Goal: Transaction & Acquisition: Purchase product/service

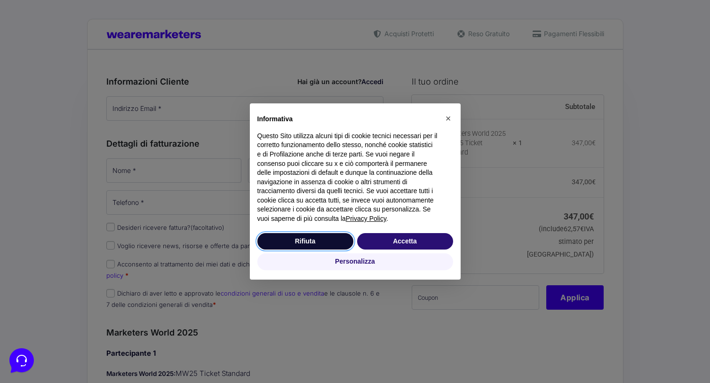
click at [336, 235] on button "Rifiuta" at bounding box center [305, 241] width 96 height 17
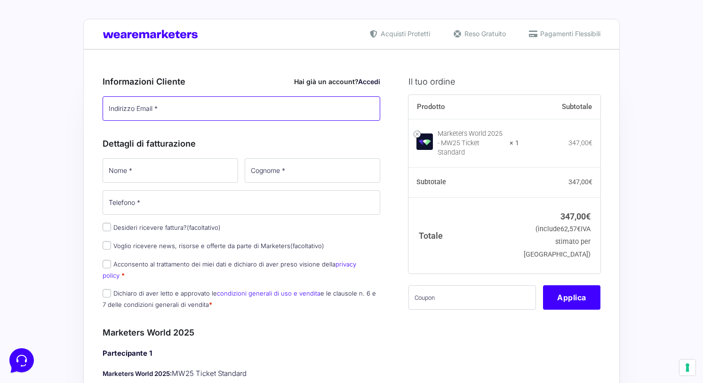
click at [173, 108] on input "Indirizzo Email *" at bounding box center [242, 108] width 278 height 24
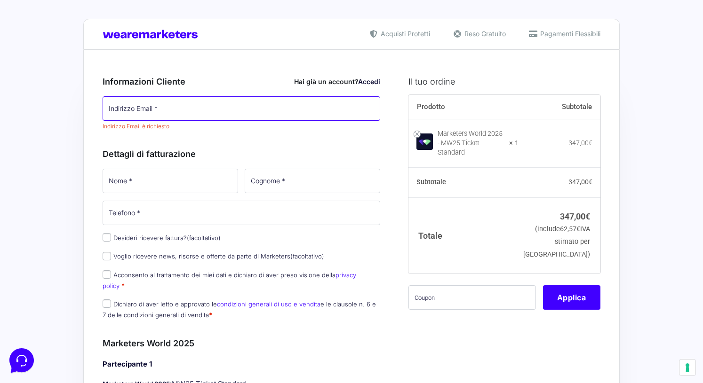
type input "[PERSON_NAME][EMAIL_ADDRESS][DOMAIN_NAME]"
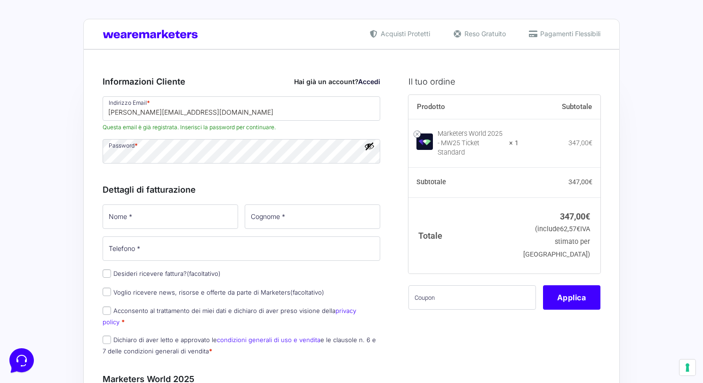
click at [160, 193] on div "Dettagli di fatturazione Nome * Cognome * Telefono * Desideri ricevere fattura?…" at bounding box center [242, 268] width 278 height 190
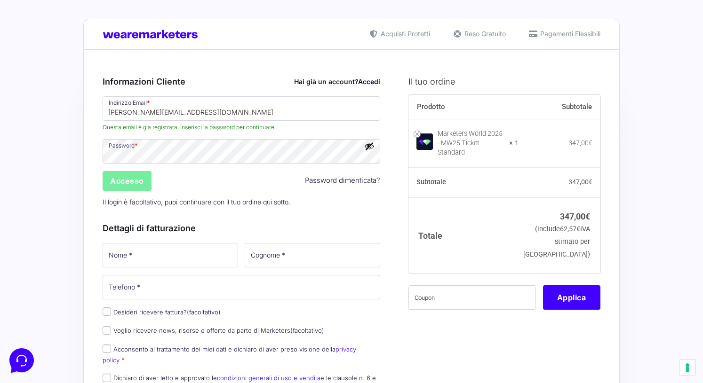
click at [125, 182] on input "Accesso" at bounding box center [127, 181] width 49 height 20
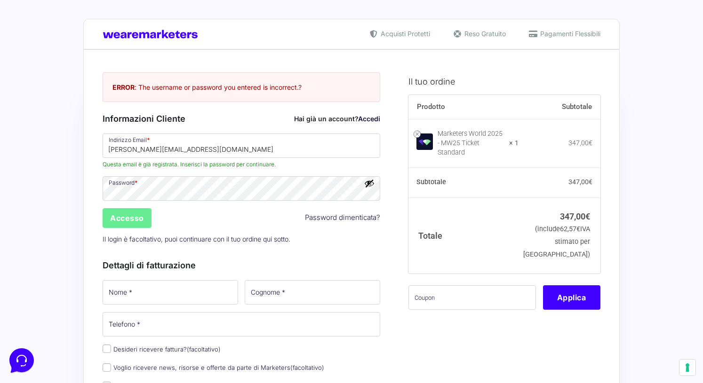
click at [371, 184] on button "Mostra password" at bounding box center [369, 183] width 10 height 10
click at [127, 219] on input "Accesso" at bounding box center [127, 218] width 49 height 20
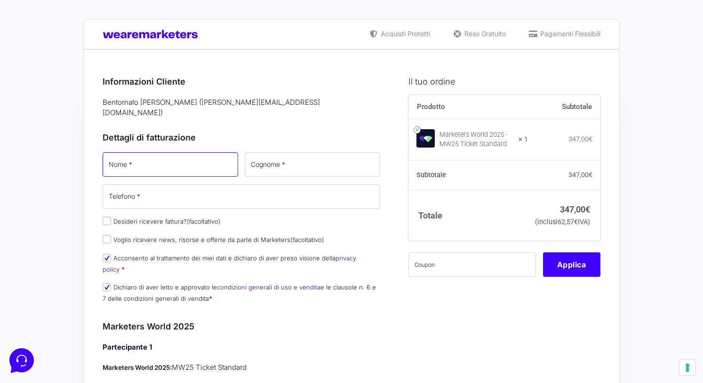
click at [110, 154] on input "Nome *" at bounding box center [171, 164] width 136 height 24
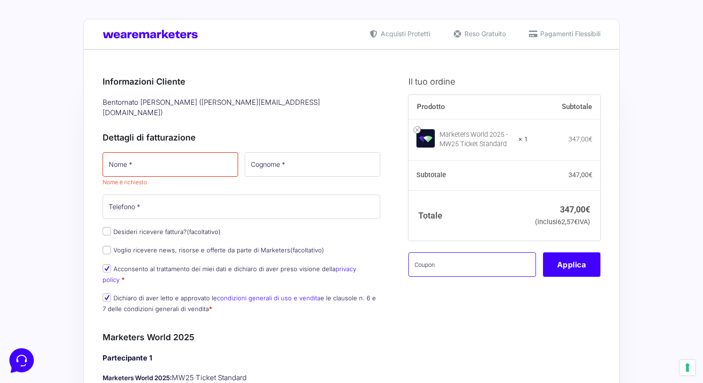
click at [481, 277] on input "text" at bounding box center [472, 265] width 128 height 24
paste input "MWGAME100OFF"
type input "MWGAME100OFF"
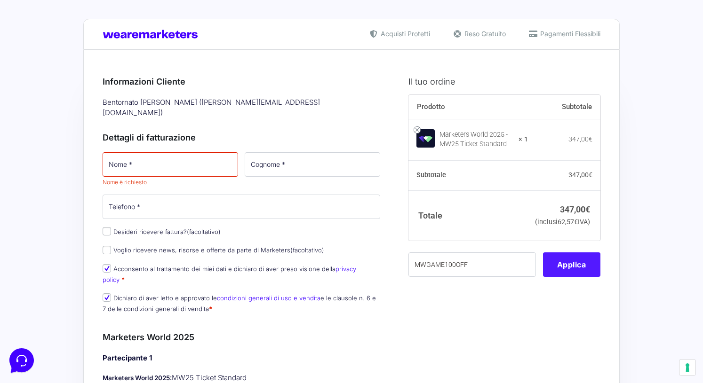
click at [557, 277] on button "Applica" at bounding box center [571, 265] width 57 height 24
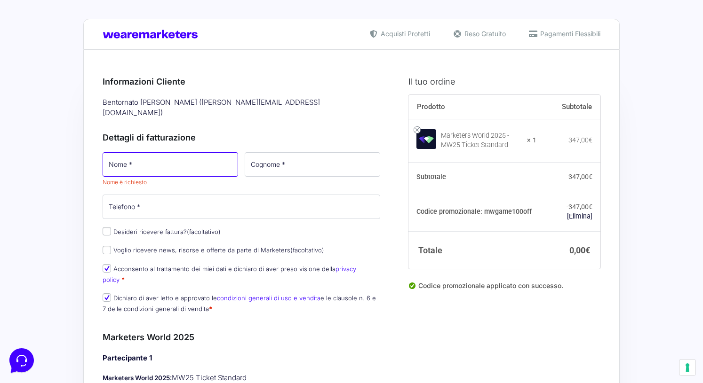
click at [146, 154] on input "Nome *" at bounding box center [171, 164] width 136 height 24
type input "Sara"
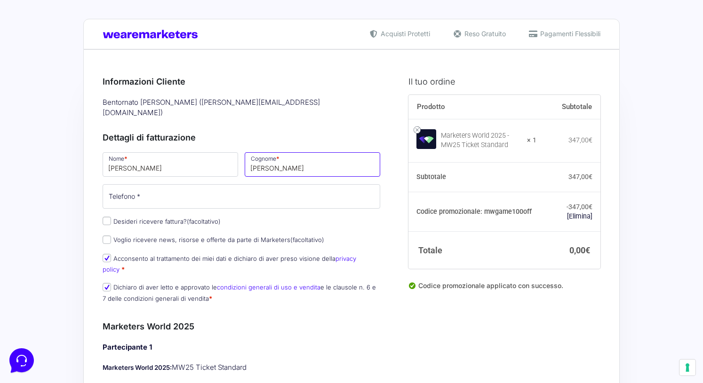
type input "Ronzoni"
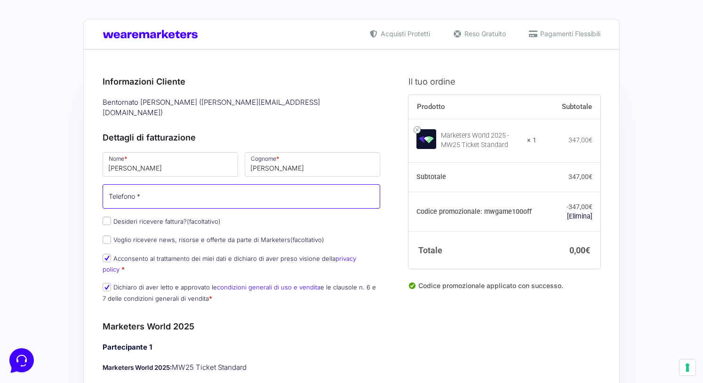
click at [190, 193] on input "Telefono *" at bounding box center [242, 196] width 278 height 24
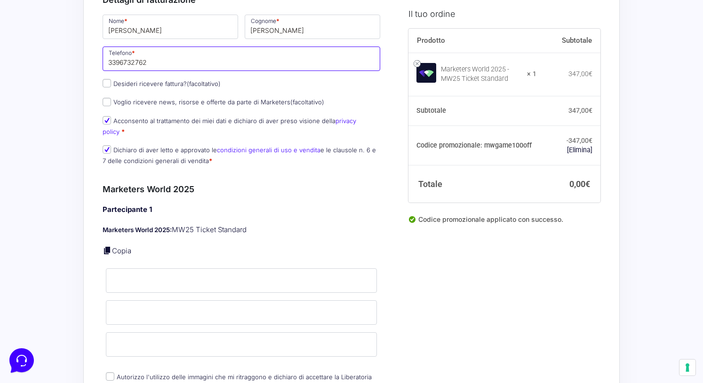
scroll to position [152, 0]
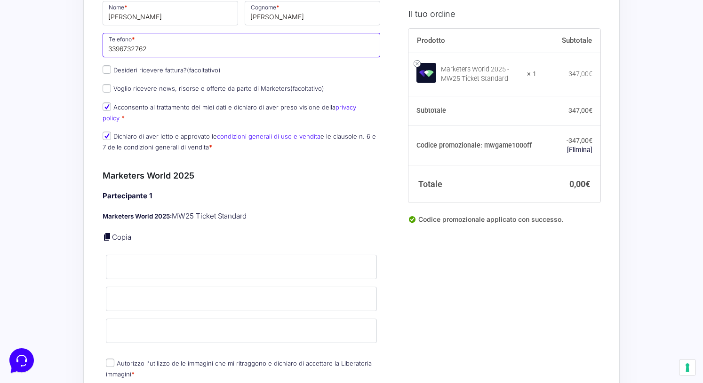
type input "3396732762"
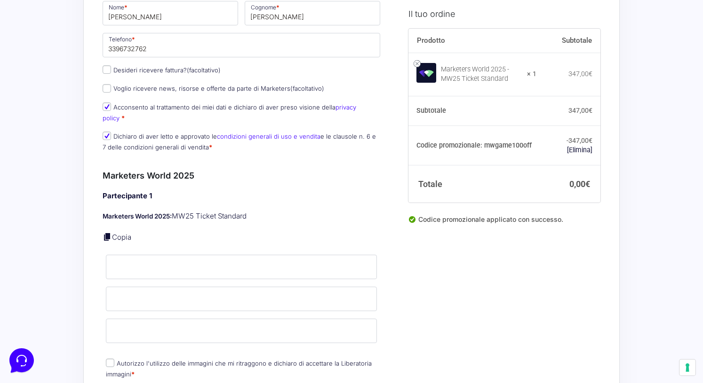
click at [106, 232] on link at bounding box center [107, 236] width 9 height 9
type input "Sara"
type input "Ronzoni"
type input "[PERSON_NAME][EMAIL_ADDRESS][DOMAIN_NAME]"
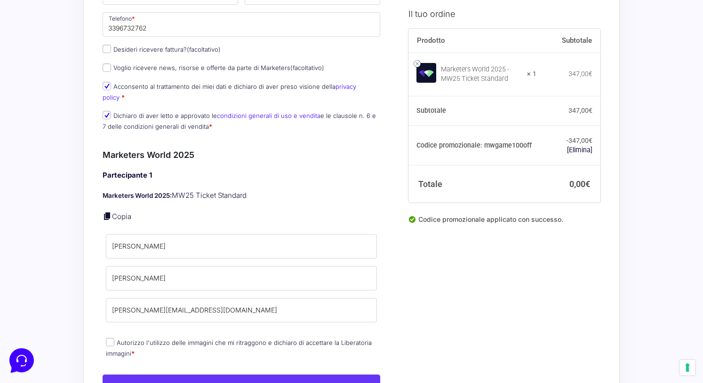
scroll to position [196, 0]
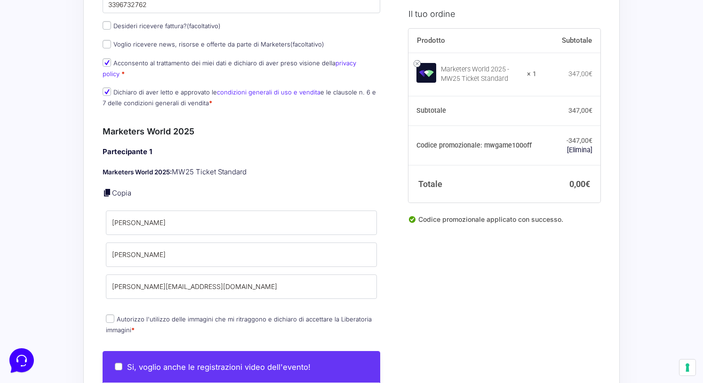
click at [118, 316] on label "Autorizzo l'utilizzo delle immagini che mi ritraggono e dichiaro di accettare l…" at bounding box center [239, 325] width 266 height 18
click at [114, 315] on input "Autorizzo l'utilizzo delle immagini che mi ritraggono e dichiaro di accettare l…" at bounding box center [110, 319] width 8 height 8
checkbox input "true"
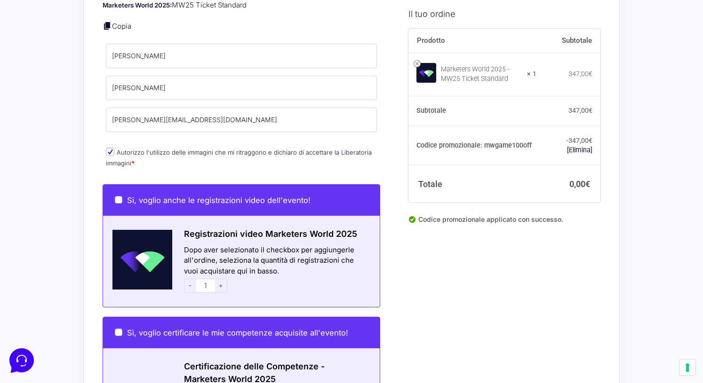
scroll to position [377, 0]
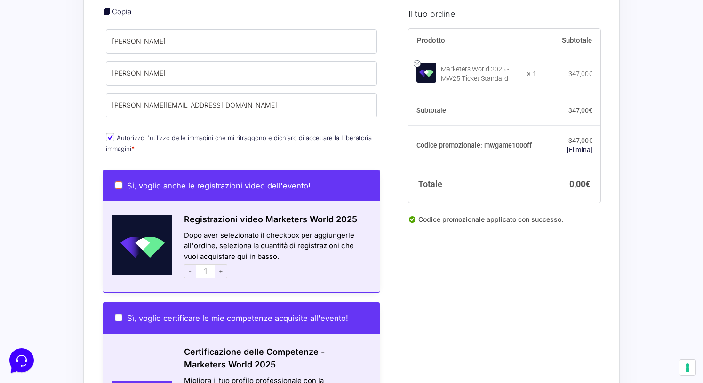
click at [120, 182] on input "Si, voglio anche le registrazioni video dell'evento!" at bounding box center [119, 186] width 8 height 8
checkbox input "true"
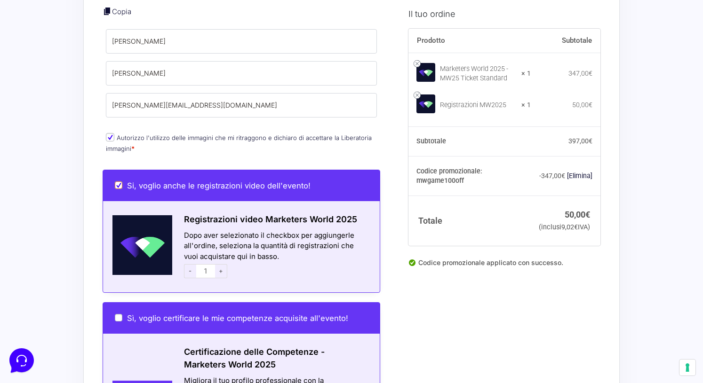
click at [119, 182] on input "Si, voglio anche le registrazioni video dell'evento!" at bounding box center [119, 186] width 8 height 8
checkbox input "false"
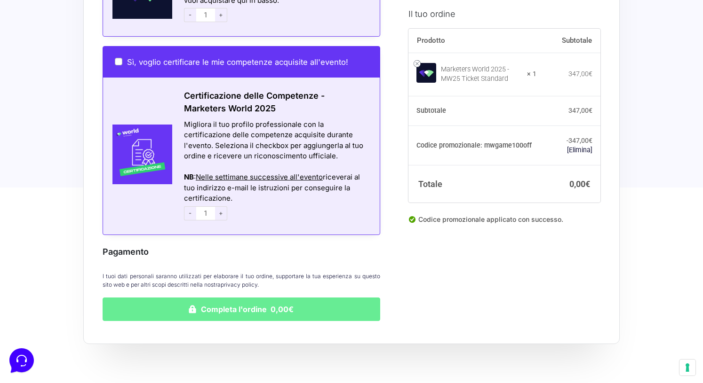
scroll to position [635, 0]
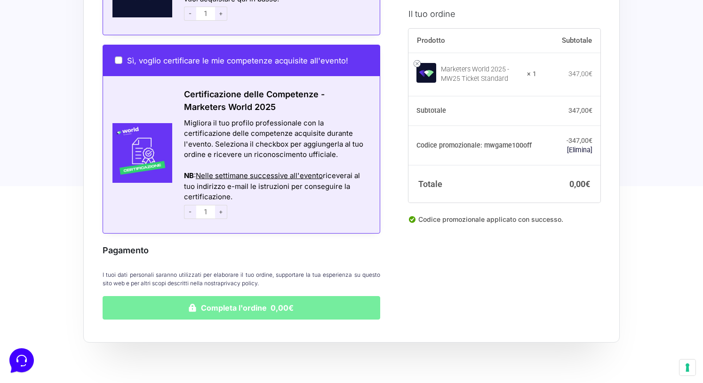
click at [230, 296] on button "Completa l'ordine 0,00€" at bounding box center [242, 308] width 278 height 24
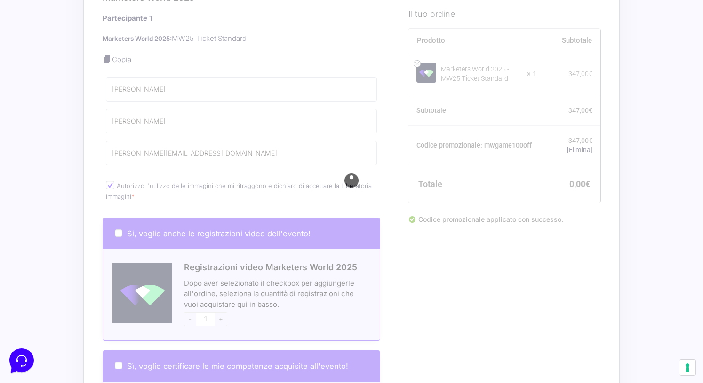
scroll to position [228, 0]
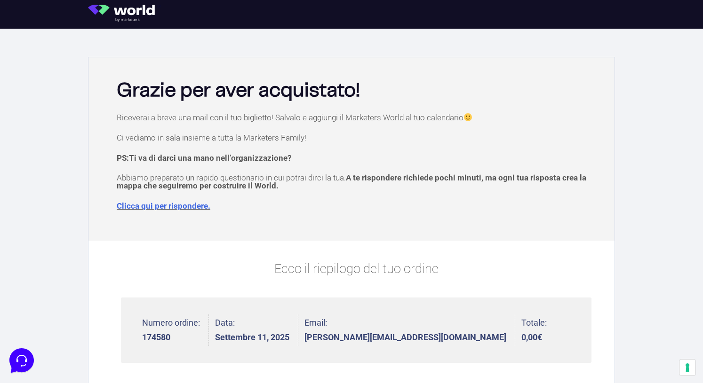
click at [152, 207] on link "Clicca qui per rispondere." at bounding box center [164, 205] width 94 height 9
